Goal: Information Seeking & Learning: Learn about a topic

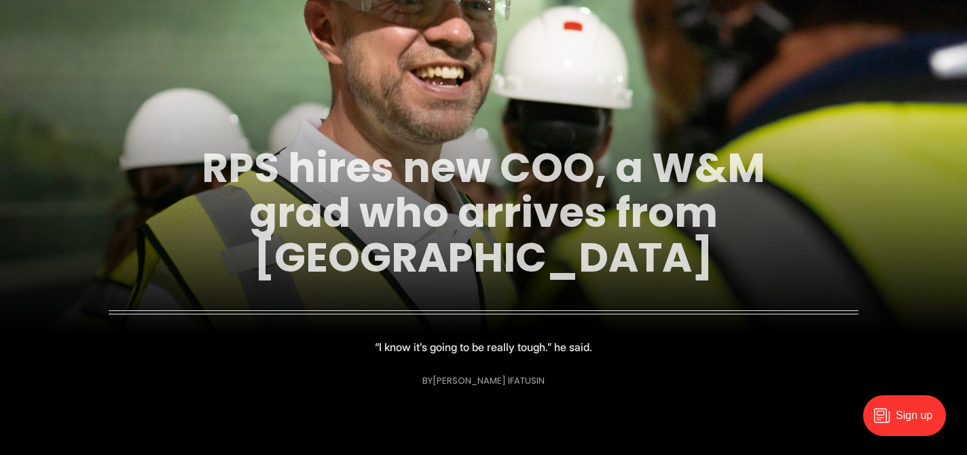
scroll to position [139, 0]
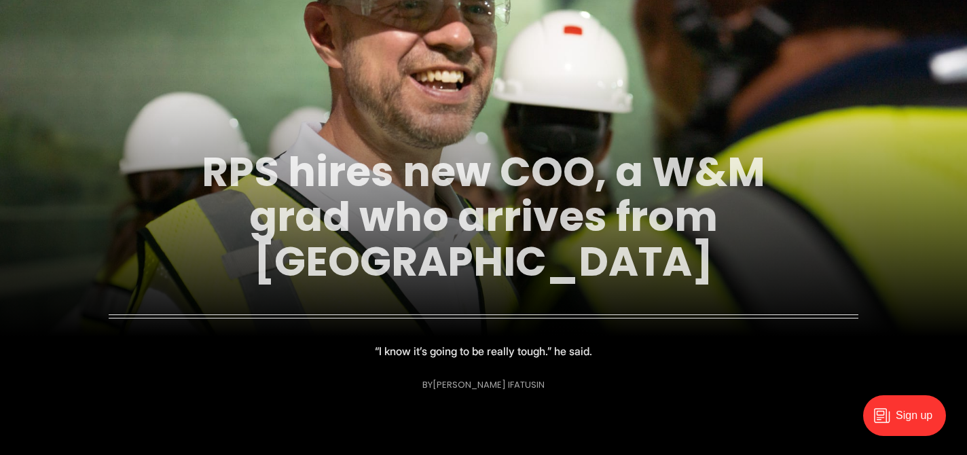
click at [546, 221] on link "RPS hires new COO, a W&M grad who arrives from [GEOGRAPHIC_DATA]" at bounding box center [484, 216] width 564 height 147
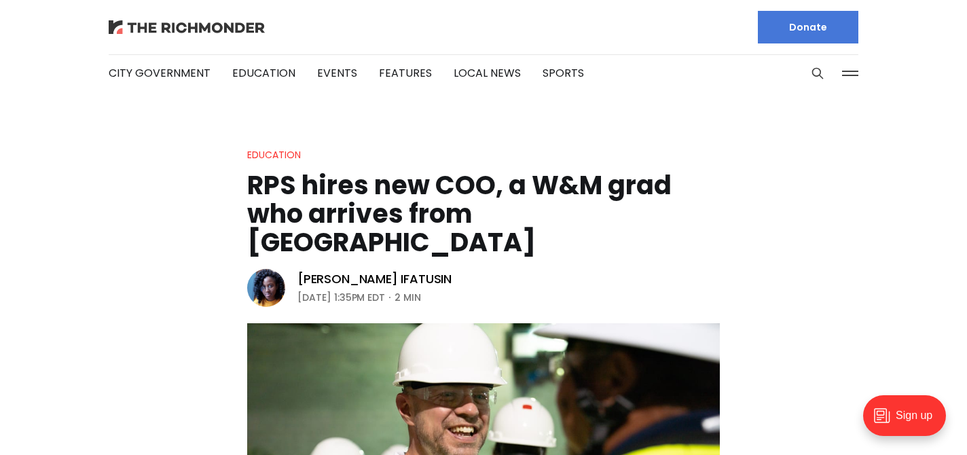
click at [249, 29] on img at bounding box center [187, 27] width 156 height 14
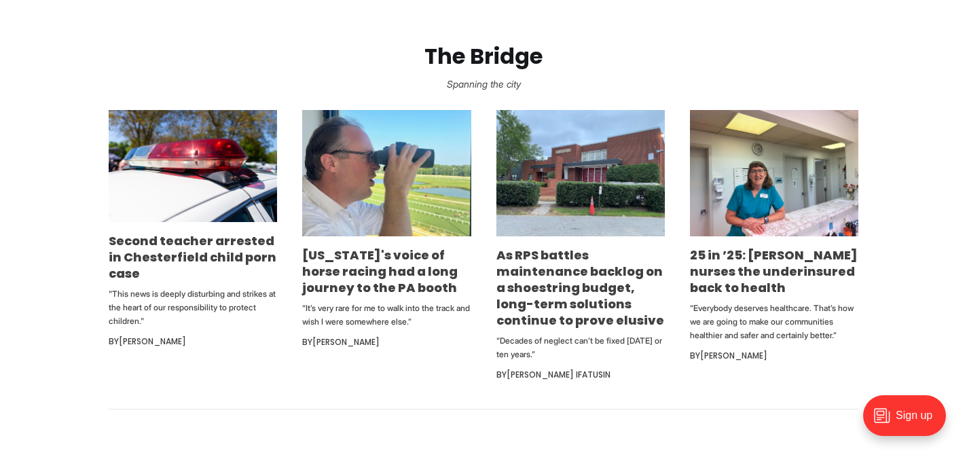
scroll to position [755, 0]
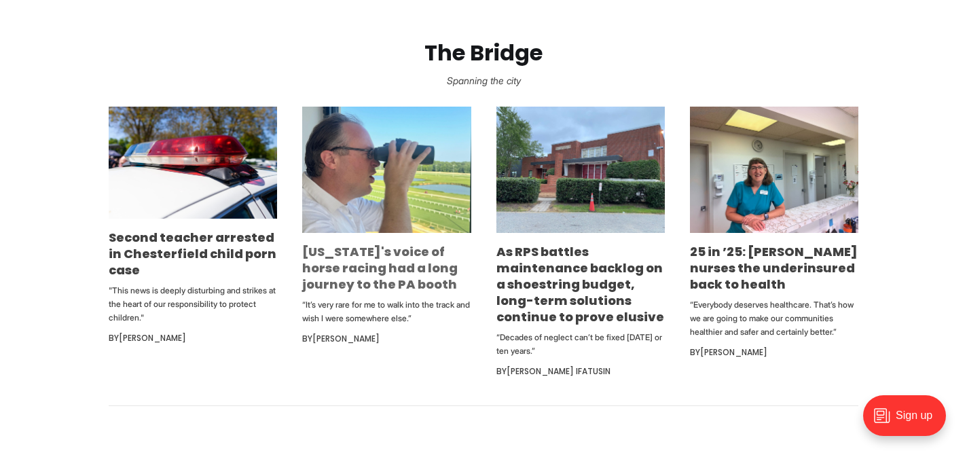
click at [410, 253] on link "[US_STATE]'s voice of horse racing had a long journey to the PA booth" at bounding box center [380, 268] width 156 height 50
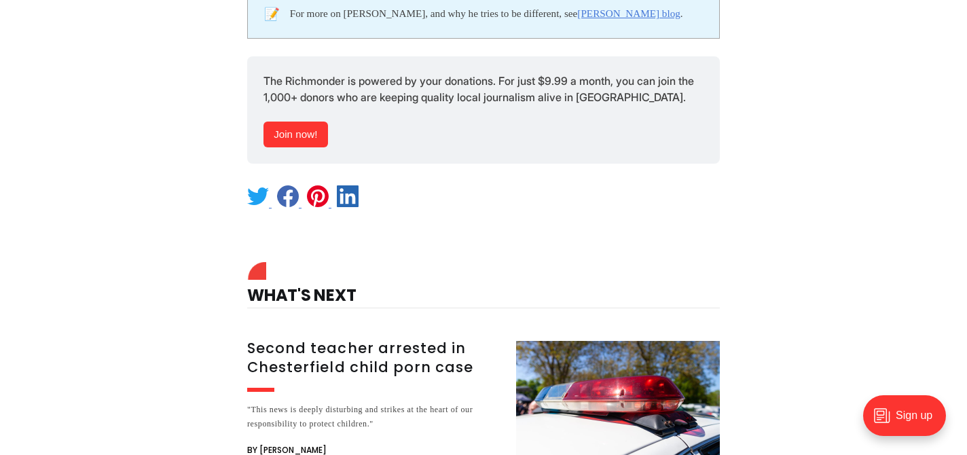
scroll to position [3423, 0]
